Goal: Navigation & Orientation: Find specific page/section

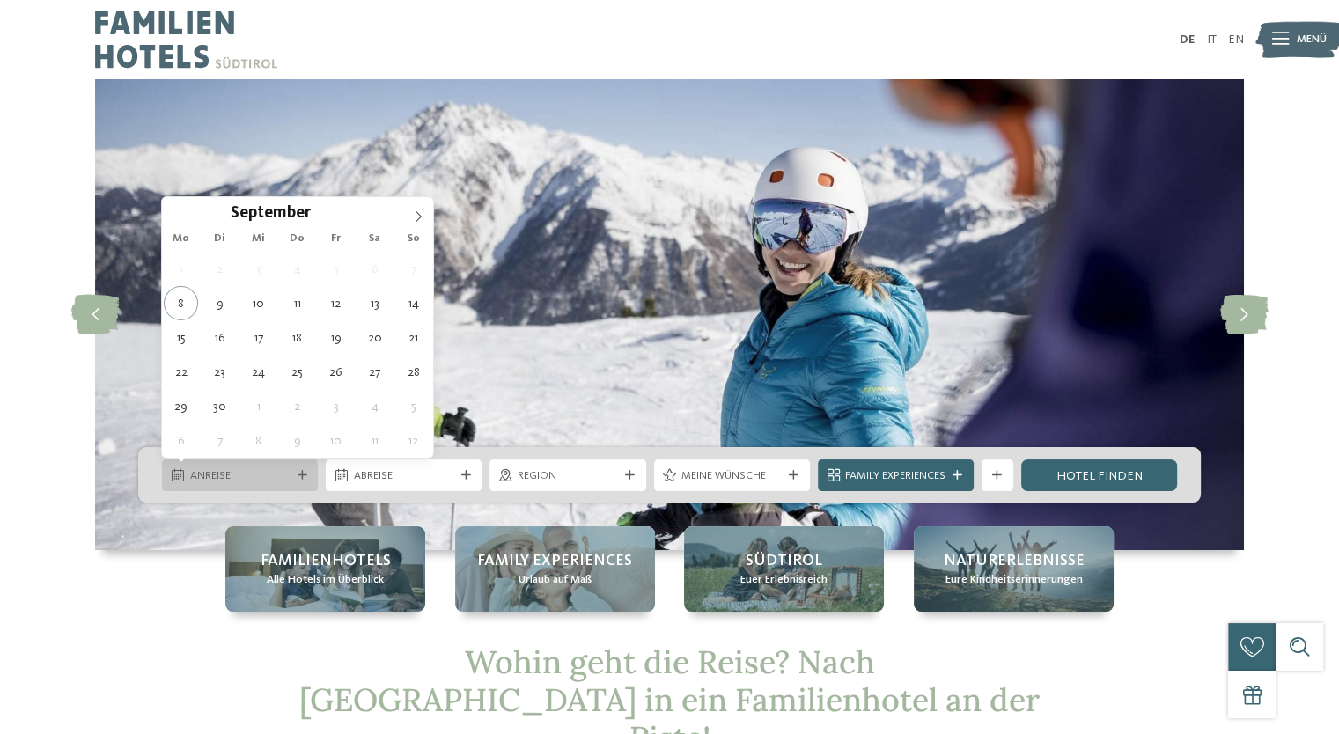
click at [306, 471] on icon at bounding box center [303, 476] width 10 height 10
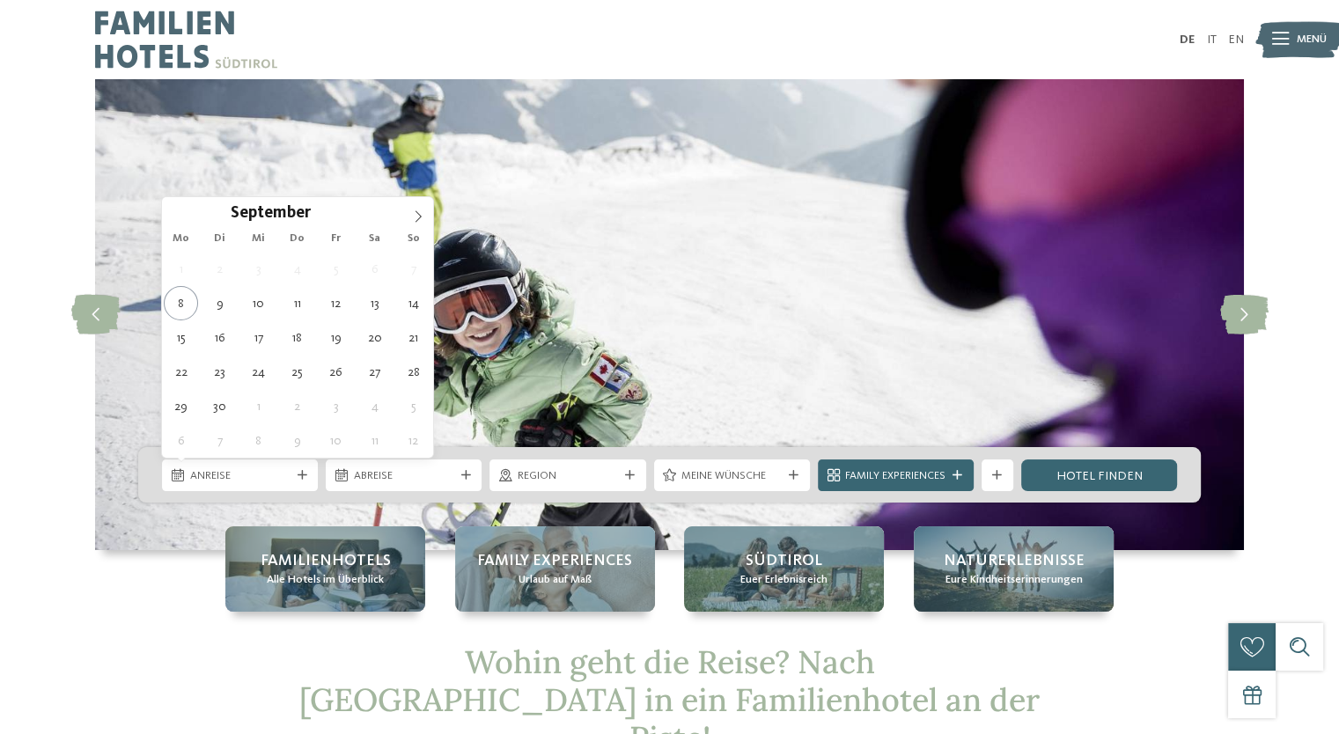
click at [1275, 44] on icon at bounding box center [1280, 39] width 17 height 12
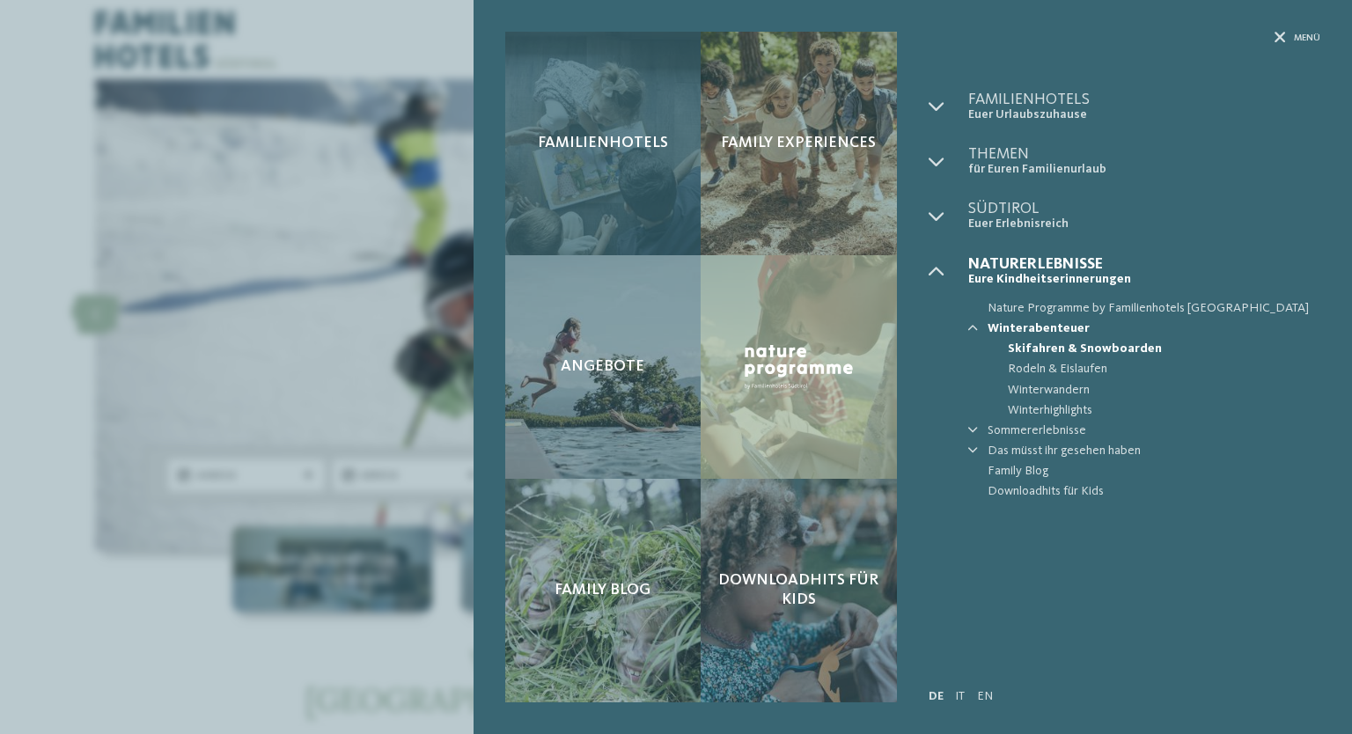
click at [644, 219] on div "Familienhotels" at bounding box center [603, 144] width 196 height 224
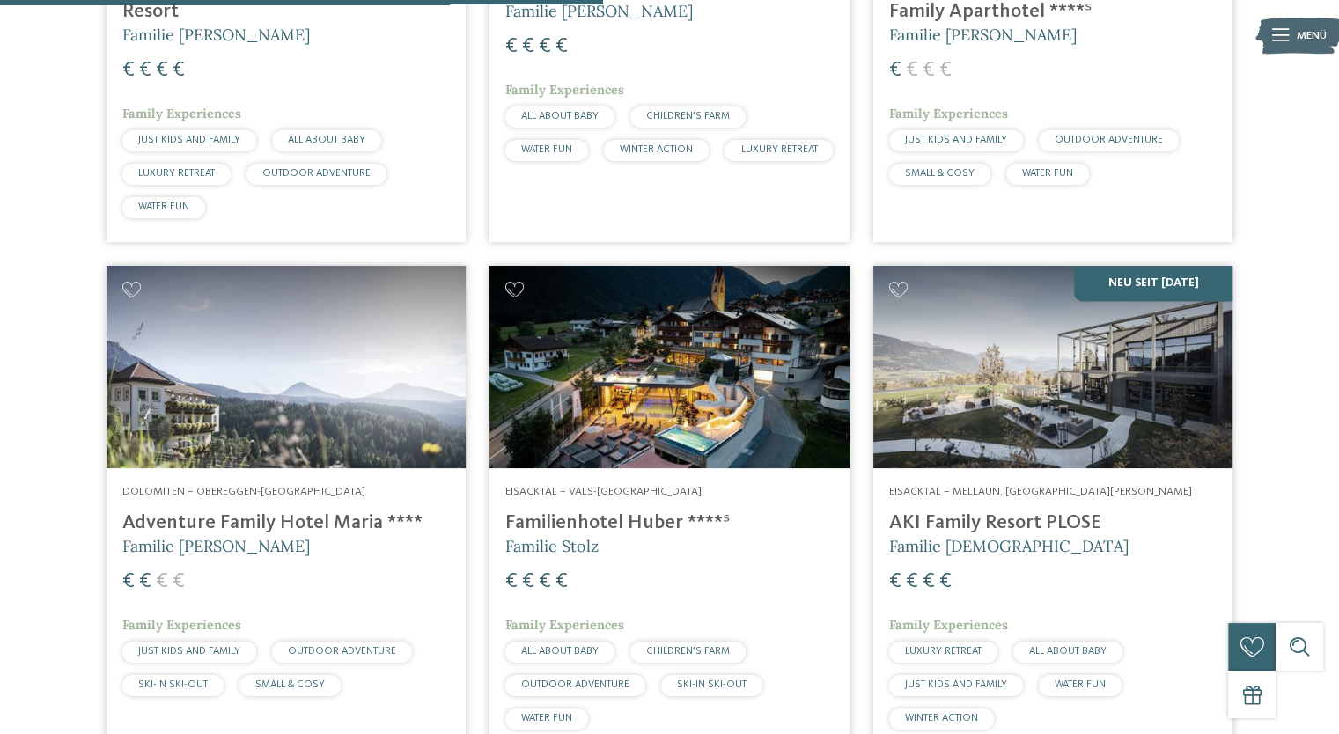
scroll to position [2377, 0]
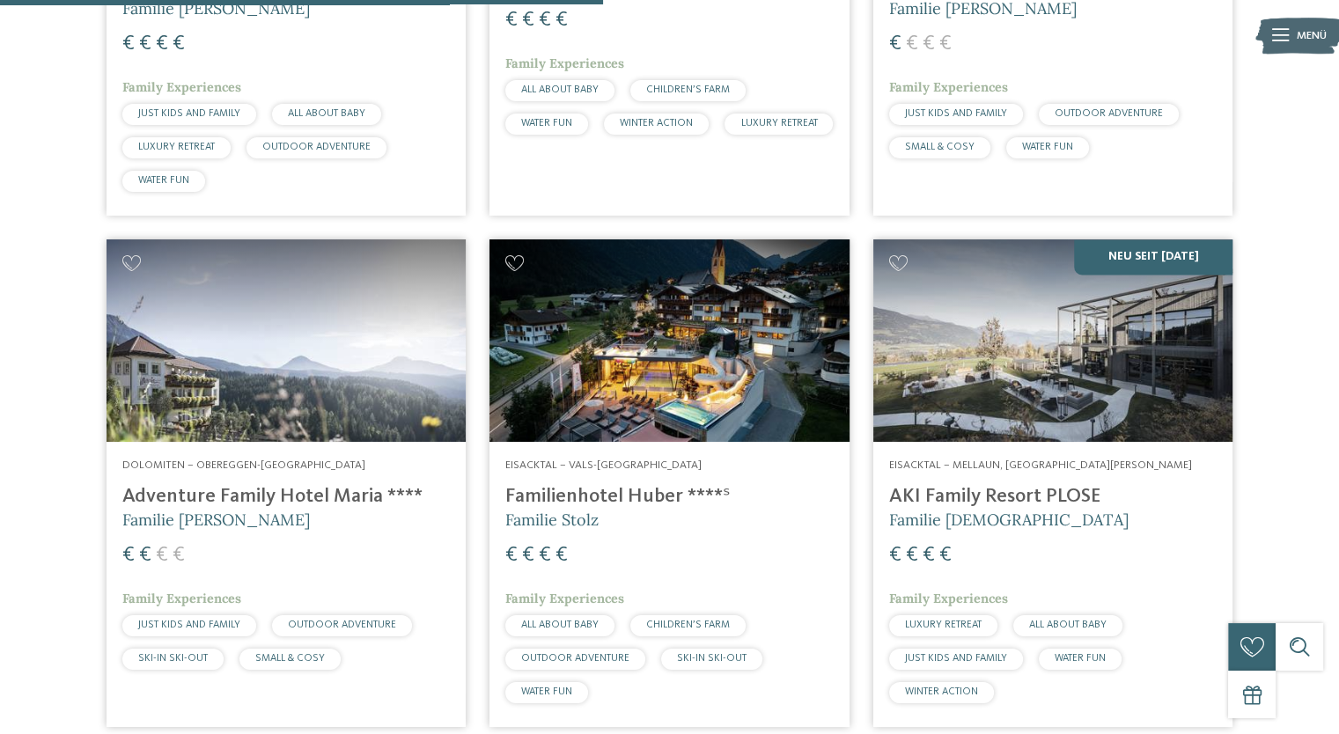
click at [703, 301] on img at bounding box center [669, 340] width 359 height 203
click at [662, 376] on img at bounding box center [669, 340] width 359 height 203
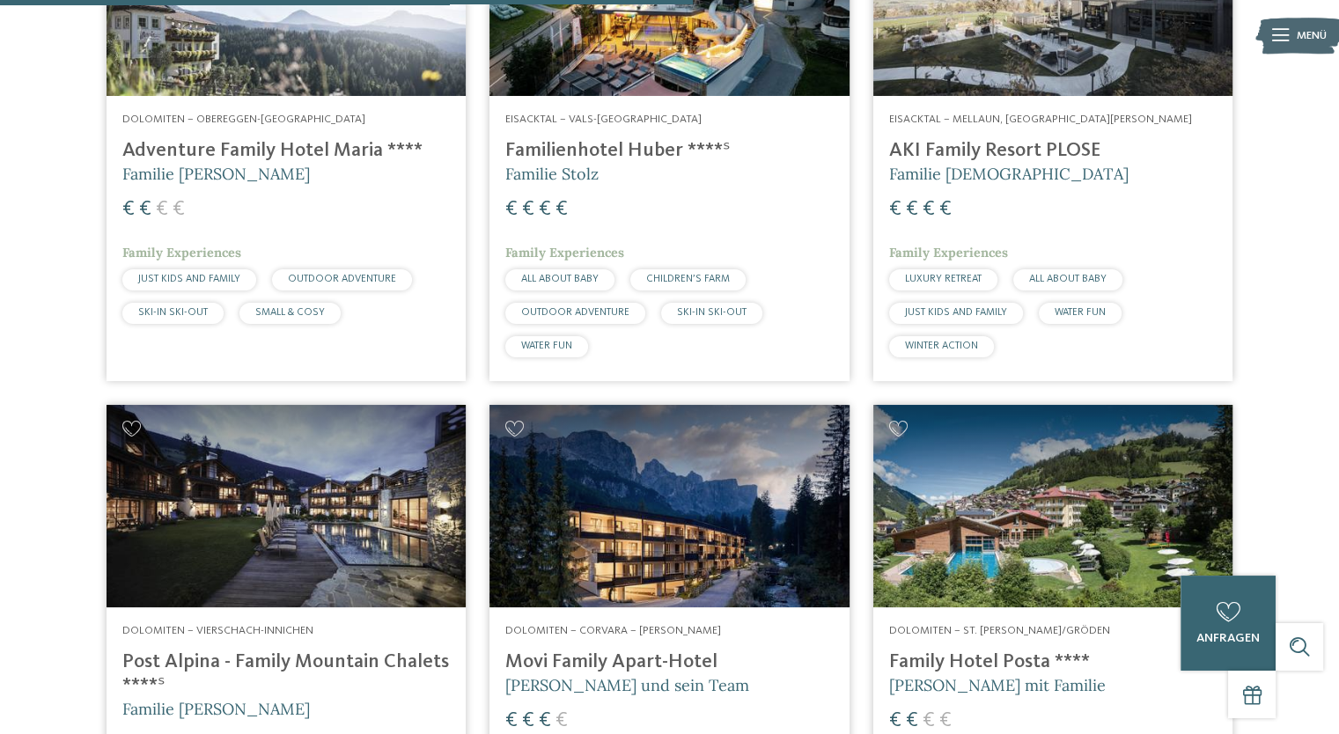
scroll to position [2729, 0]
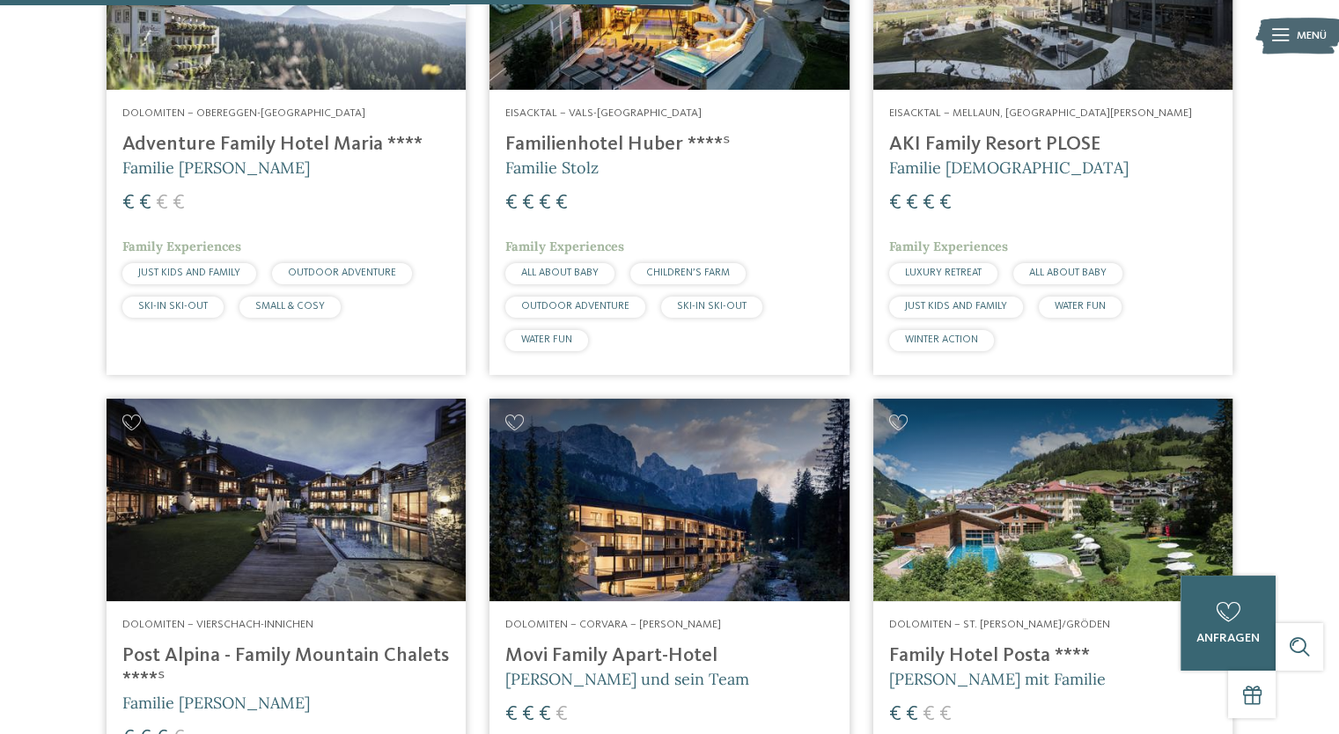
click at [584, 272] on span "ALL ABOUT BABY" at bounding box center [559, 273] width 77 height 11
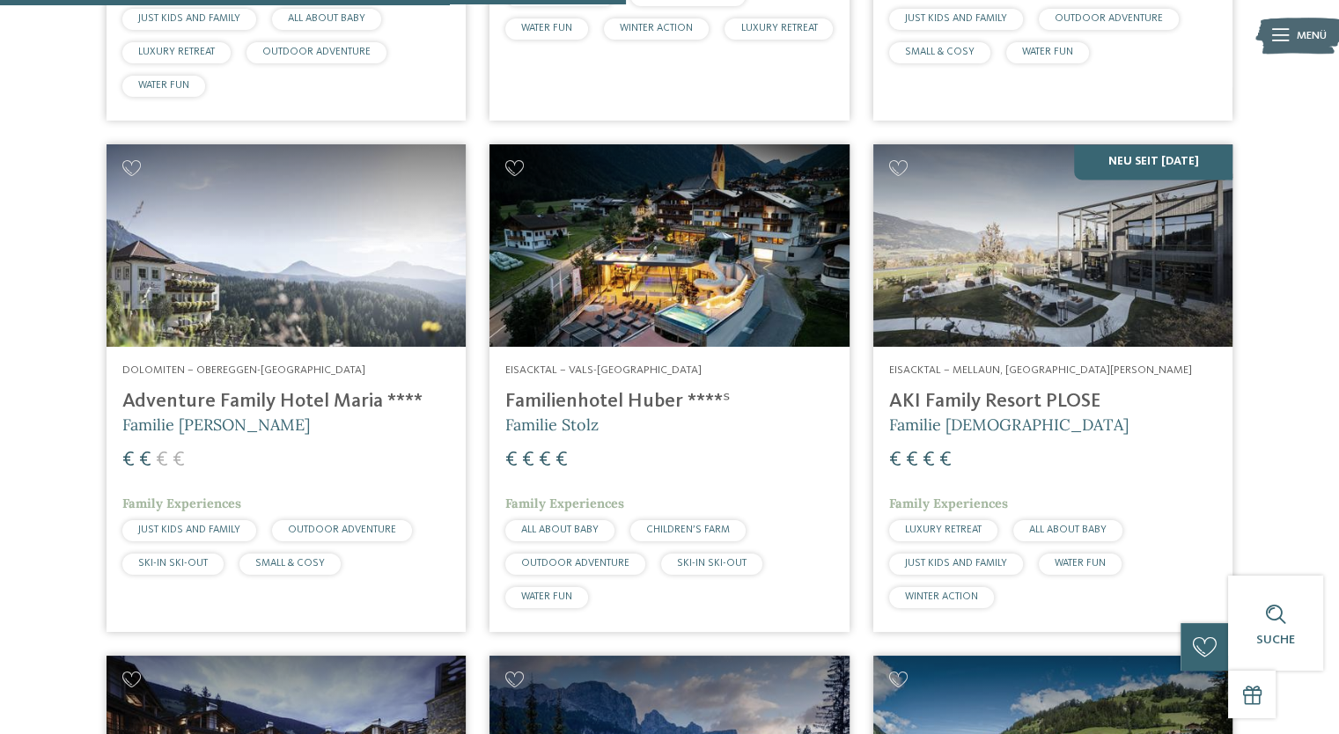
scroll to position [2465, 0]
